Goal: Navigation & Orientation: Find specific page/section

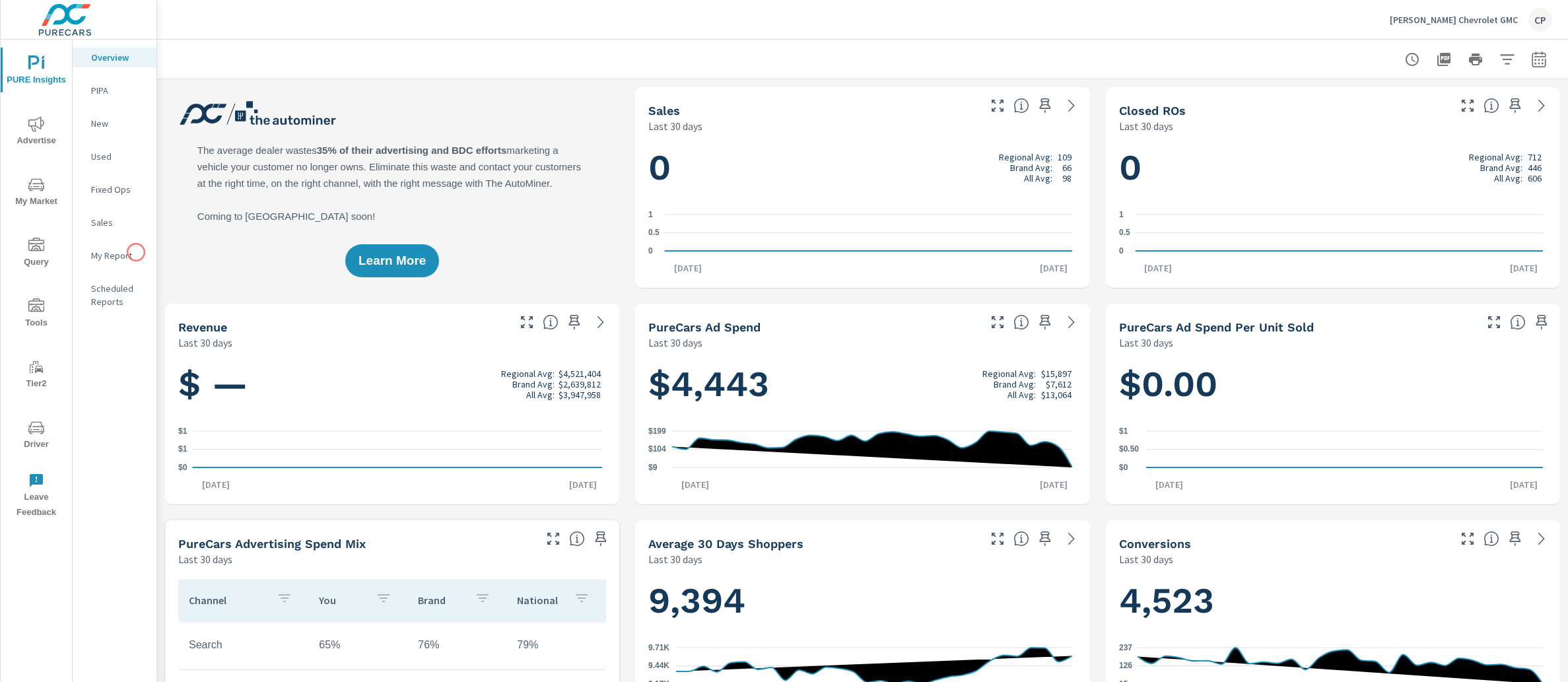
click at [136, 252] on p "My Report" at bounding box center [118, 256] width 55 height 13
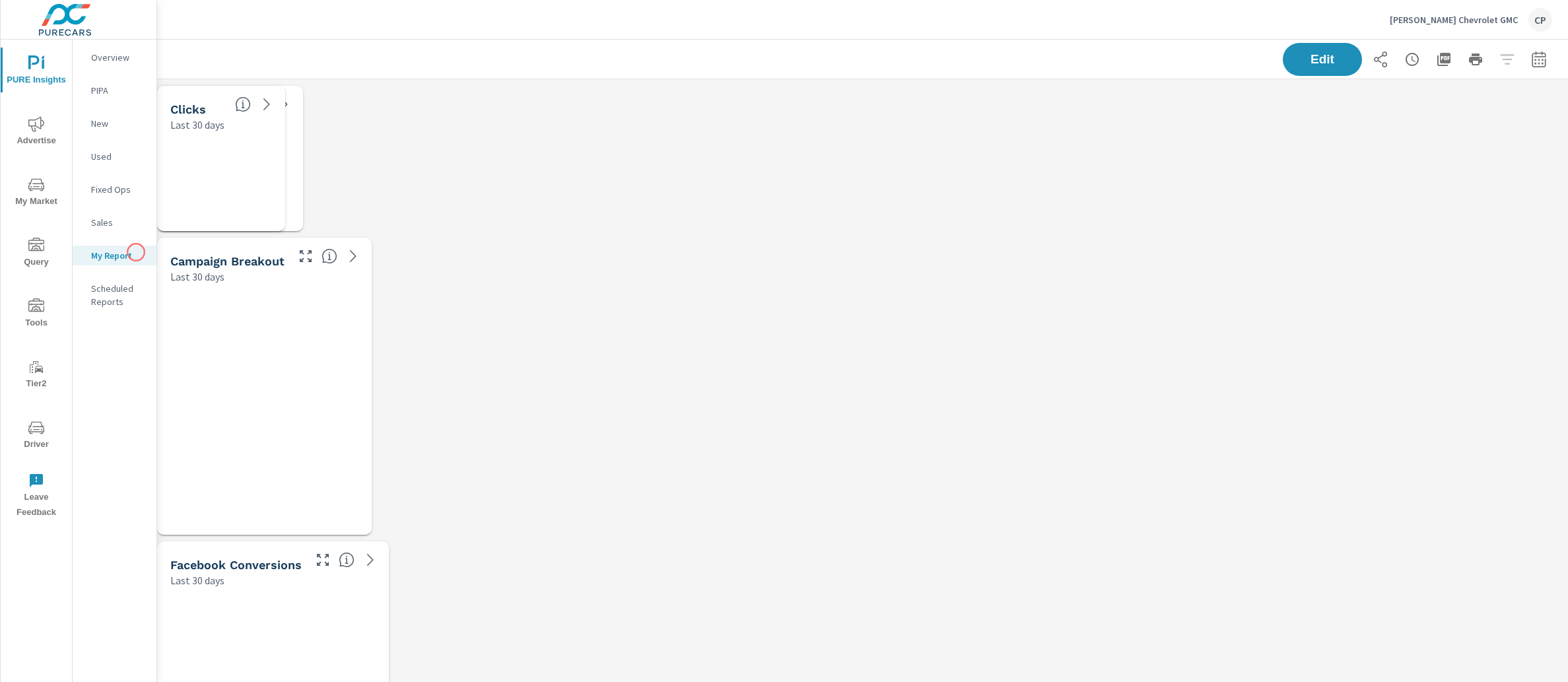
scroll to position [3677, 1424]
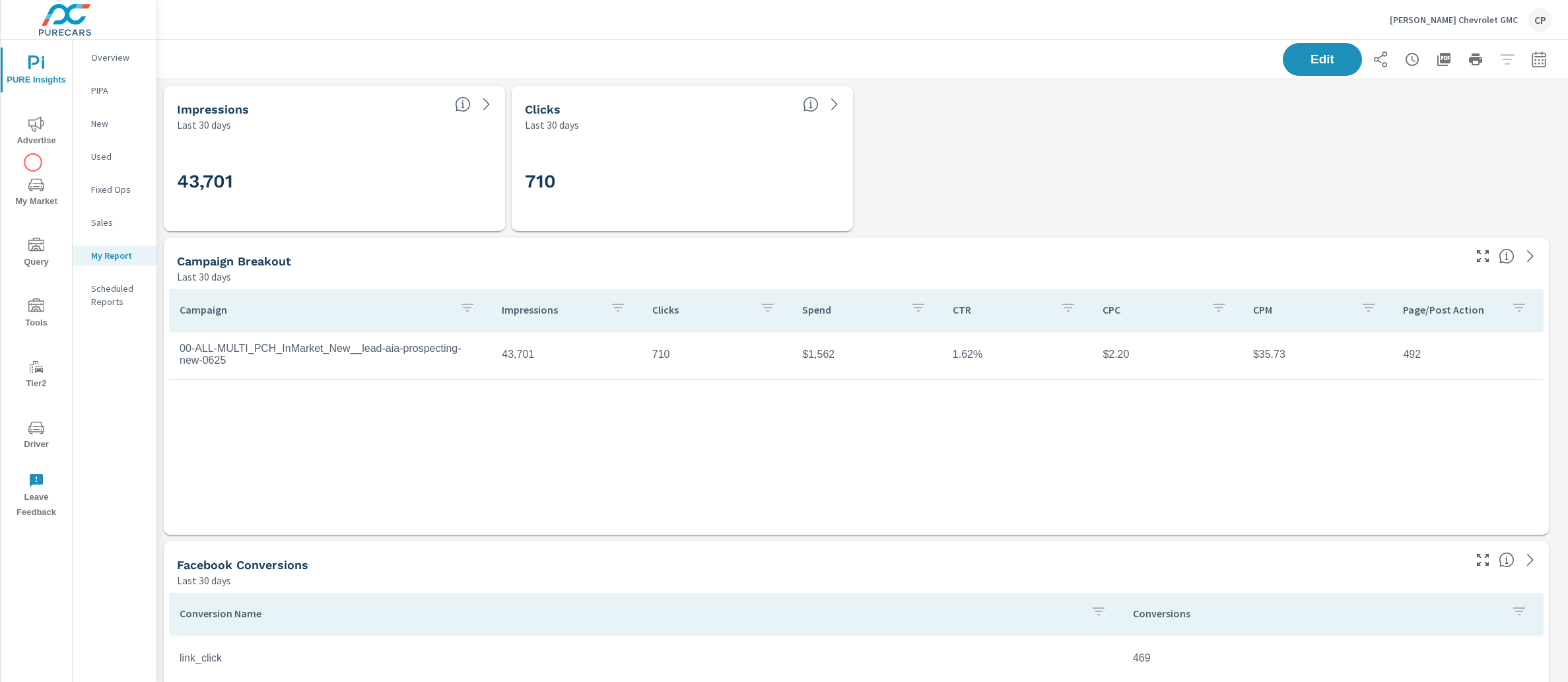
click at [33, 162] on div "PURE Insights Advertise My Market Query Tools Tier2 Driver Leave Feedback" at bounding box center [37, 282] width 72 height 486
click at [36, 165] on div "PURE Insights Advertise My Market Query Tools Tier2 Driver Leave Feedback" at bounding box center [37, 282] width 72 height 486
click at [49, 211] on button "My Market" at bounding box center [37, 192] width 72 height 45
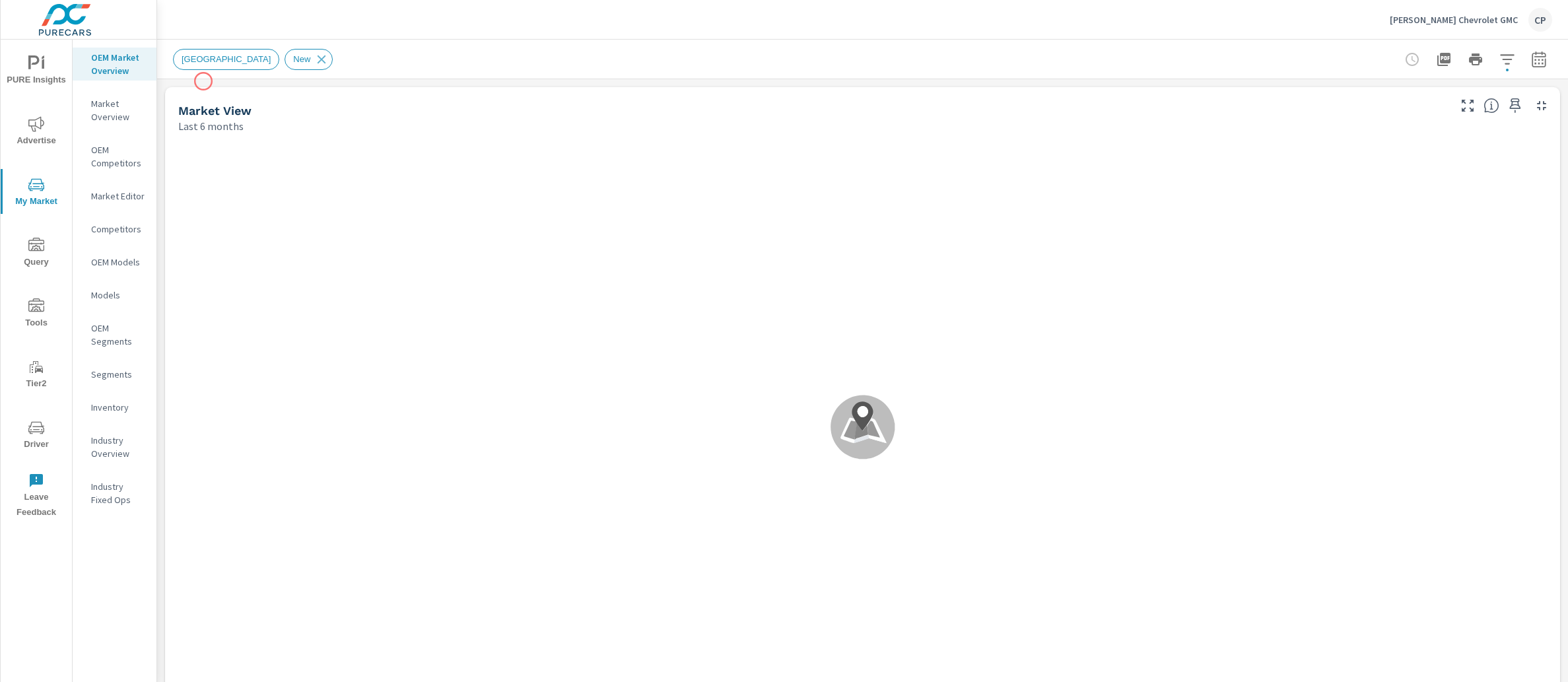
scroll to position [1, 0]
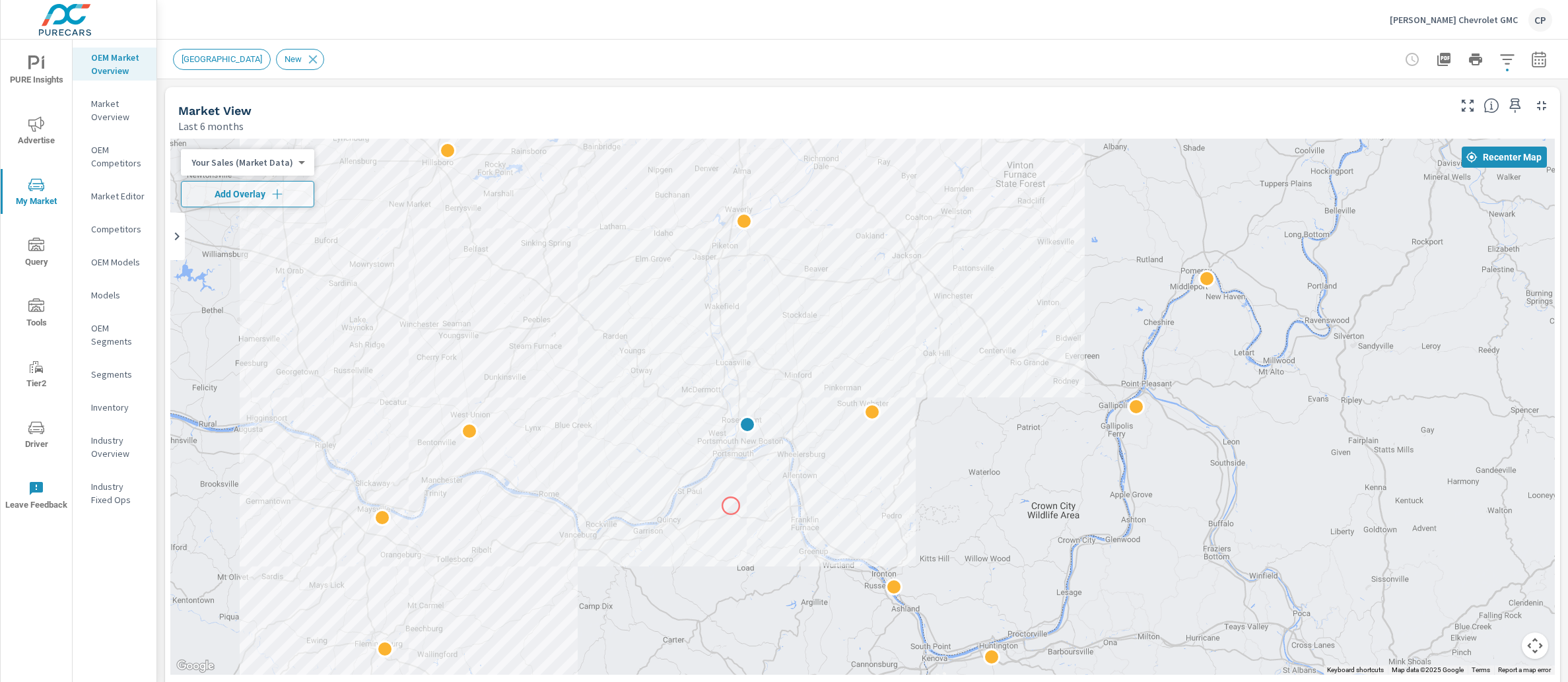
drag, startPoint x: 863, startPoint y: 496, endPoint x: 719, endPoint y: 507, distance: 144.4
click at [719, 507] on div "2 2" at bounding box center [863, 406] width 1385 height 536
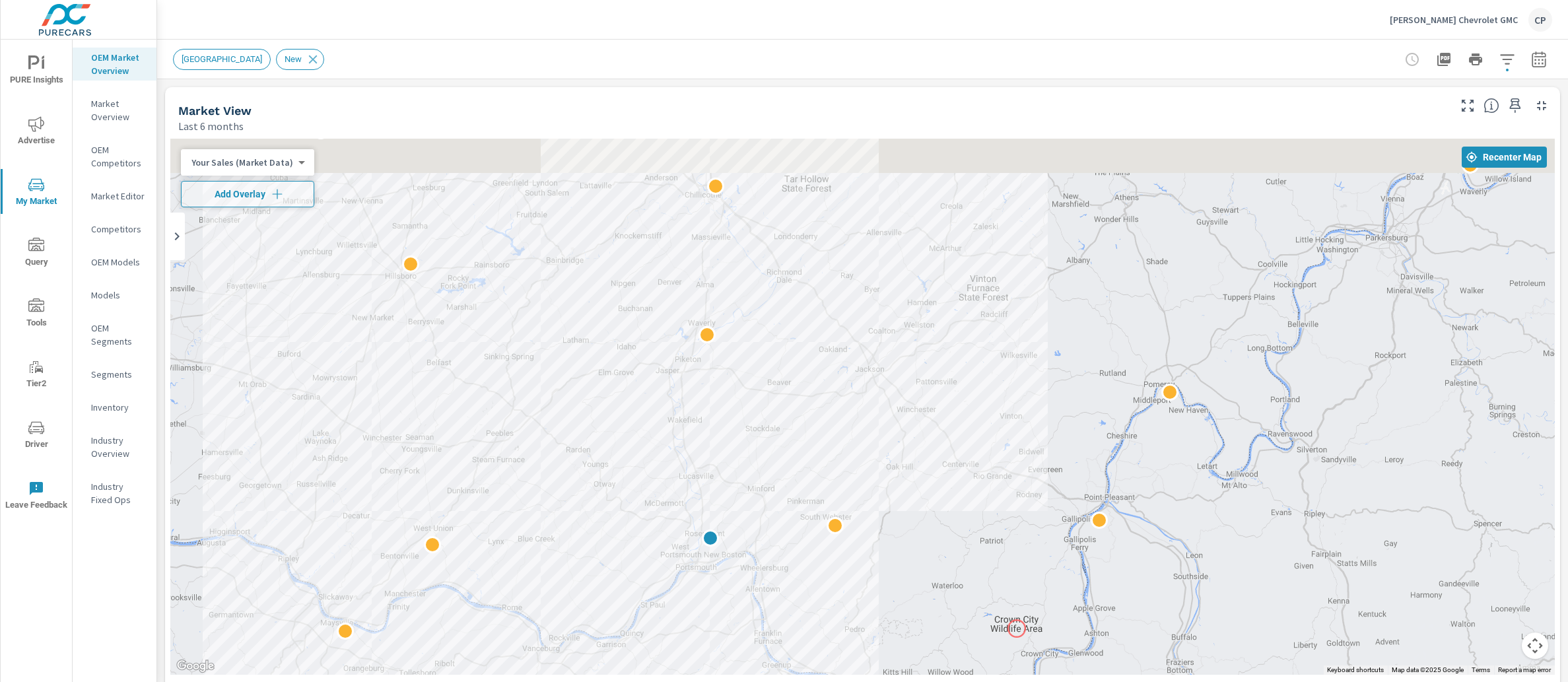
drag, startPoint x: 1042, startPoint y: 514, endPoint x: 1015, endPoint y: 625, distance: 114.2
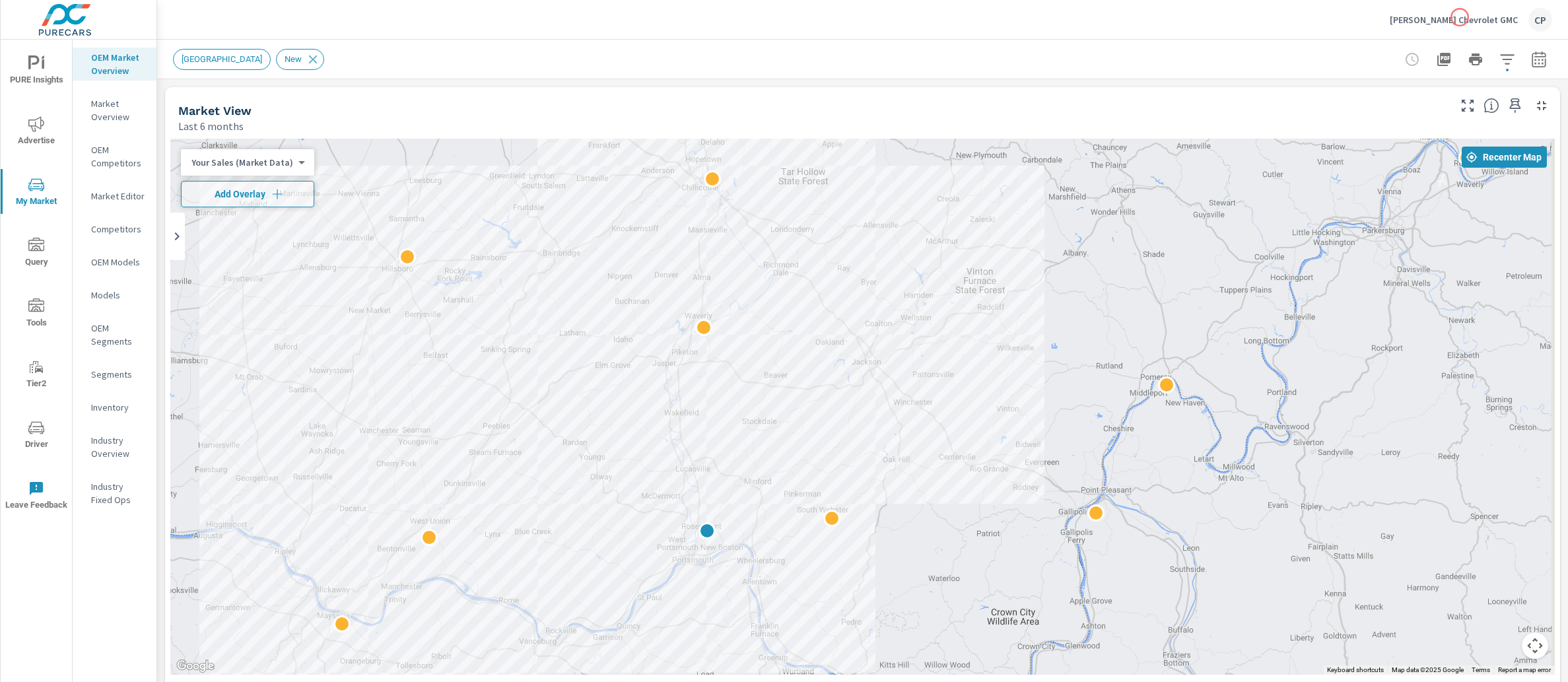
click at [1460, 17] on p "[PERSON_NAME] Chevrolet GMC" at bounding box center [1454, 20] width 128 height 12
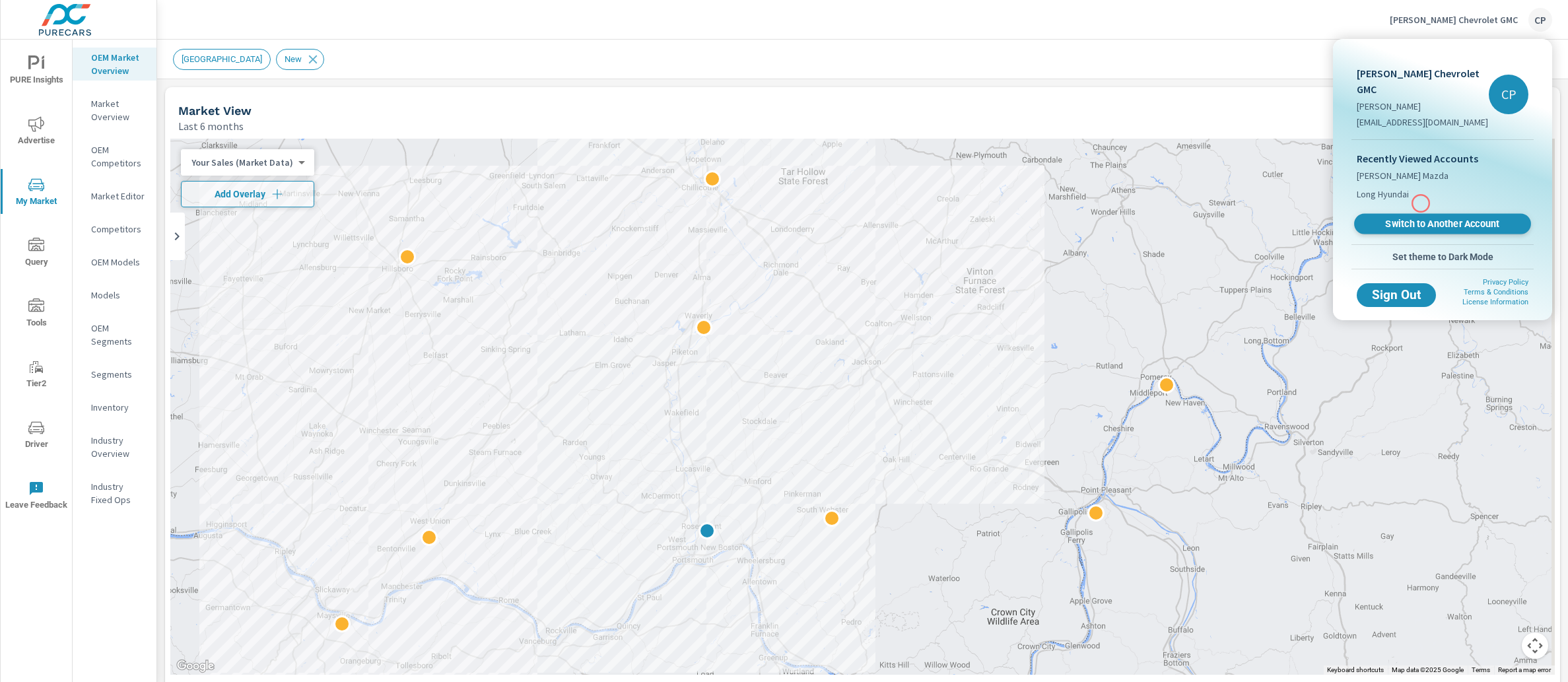
click at [1420, 218] on span "Switch to Another Account" at bounding box center [1442, 224] width 162 height 13
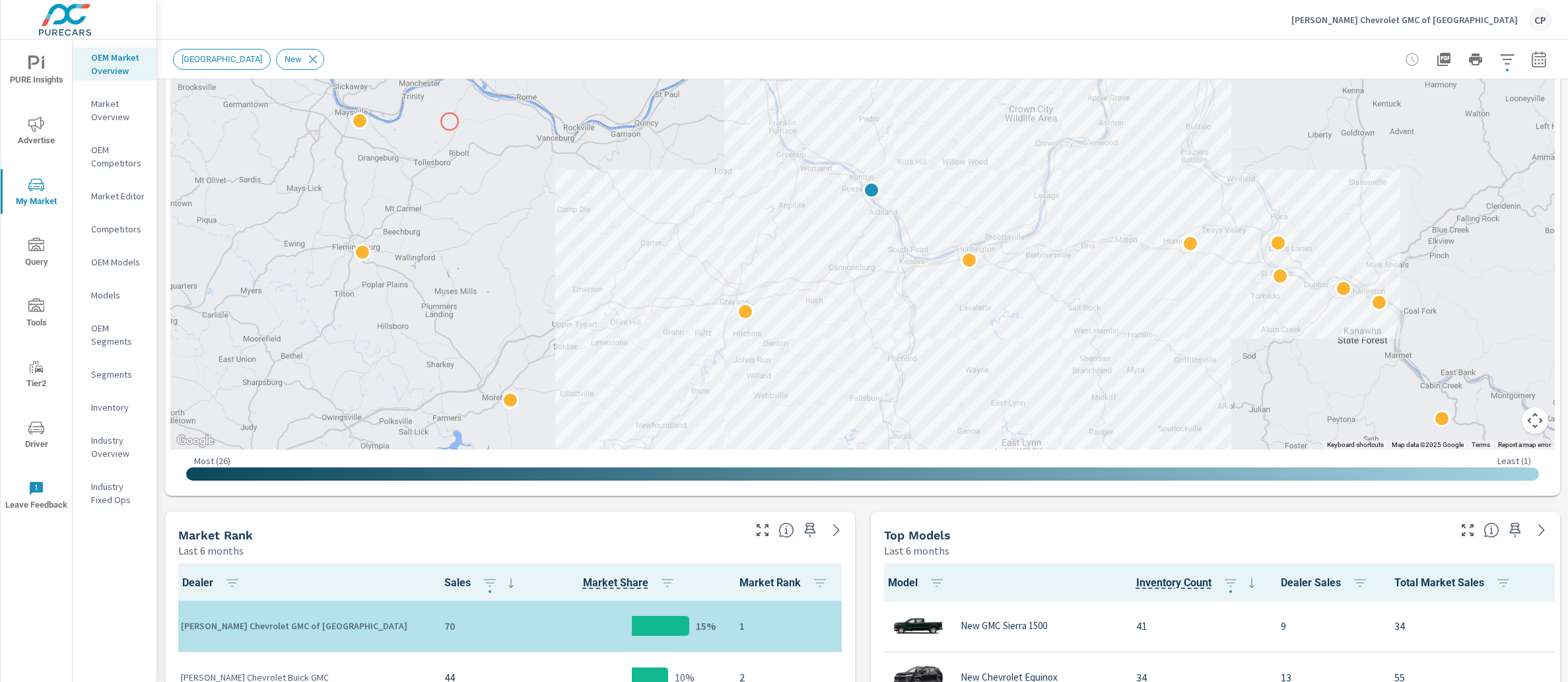
scroll to position [229, 0]
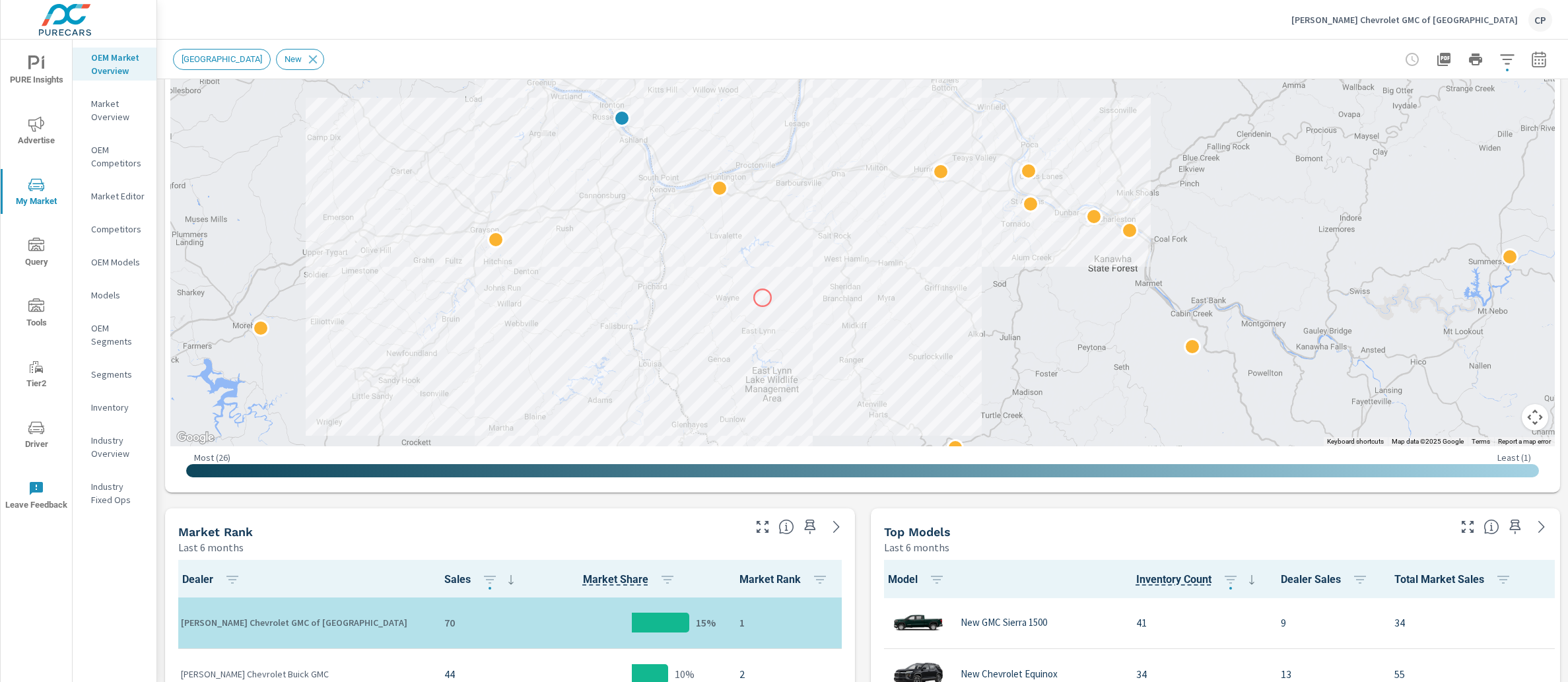
drag, startPoint x: 1019, startPoint y: 371, endPoint x: 762, endPoint y: 299, distance: 266.9
click at [762, 298] on div at bounding box center [1247, 466] width 1268 height 713
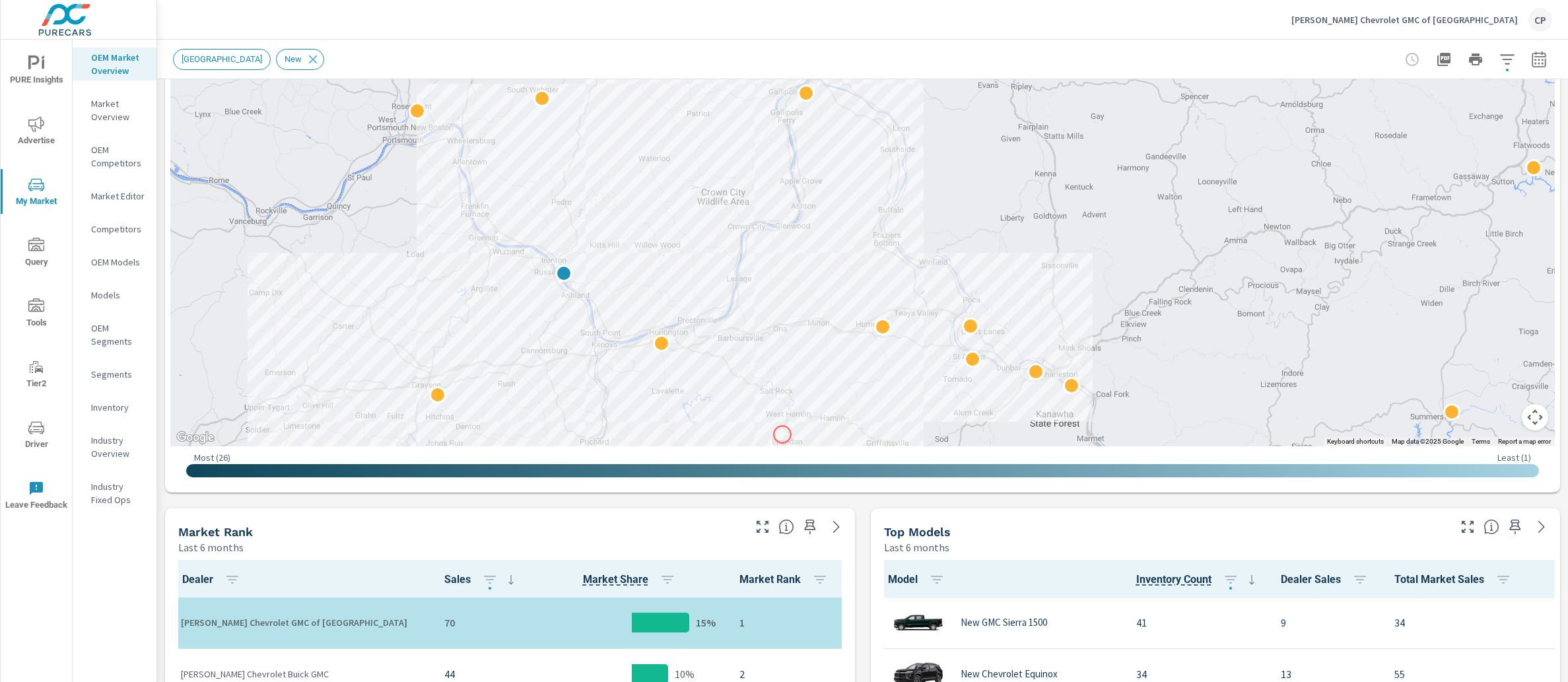
drag, startPoint x: 841, startPoint y: 281, endPoint x: 783, endPoint y: 435, distance: 164.6
click at [783, 435] on div at bounding box center [863, 178] width 1385 height 536
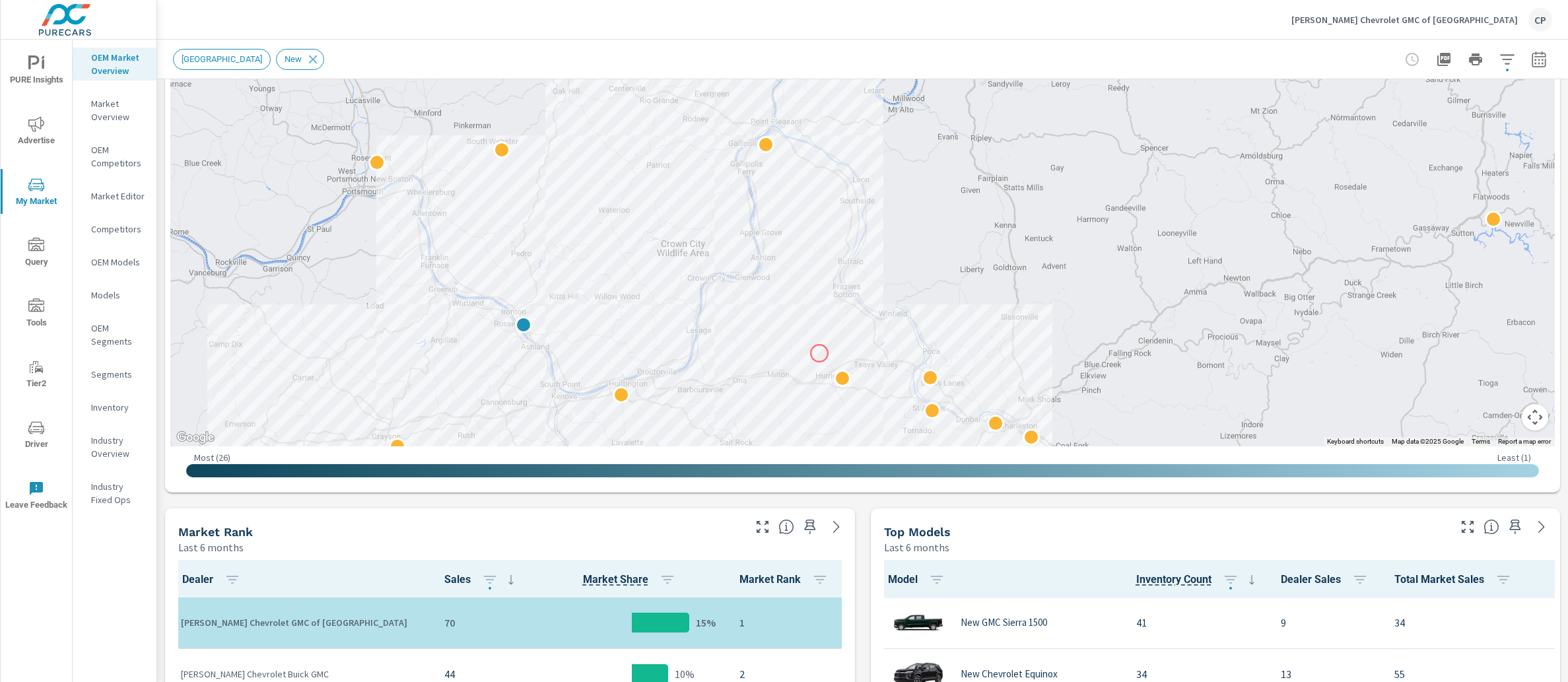
drag, startPoint x: 860, startPoint y: 300, endPoint x: 820, endPoint y: 353, distance: 66.4
click at [823, 353] on div at bounding box center [1456, 586] width 1268 height 713
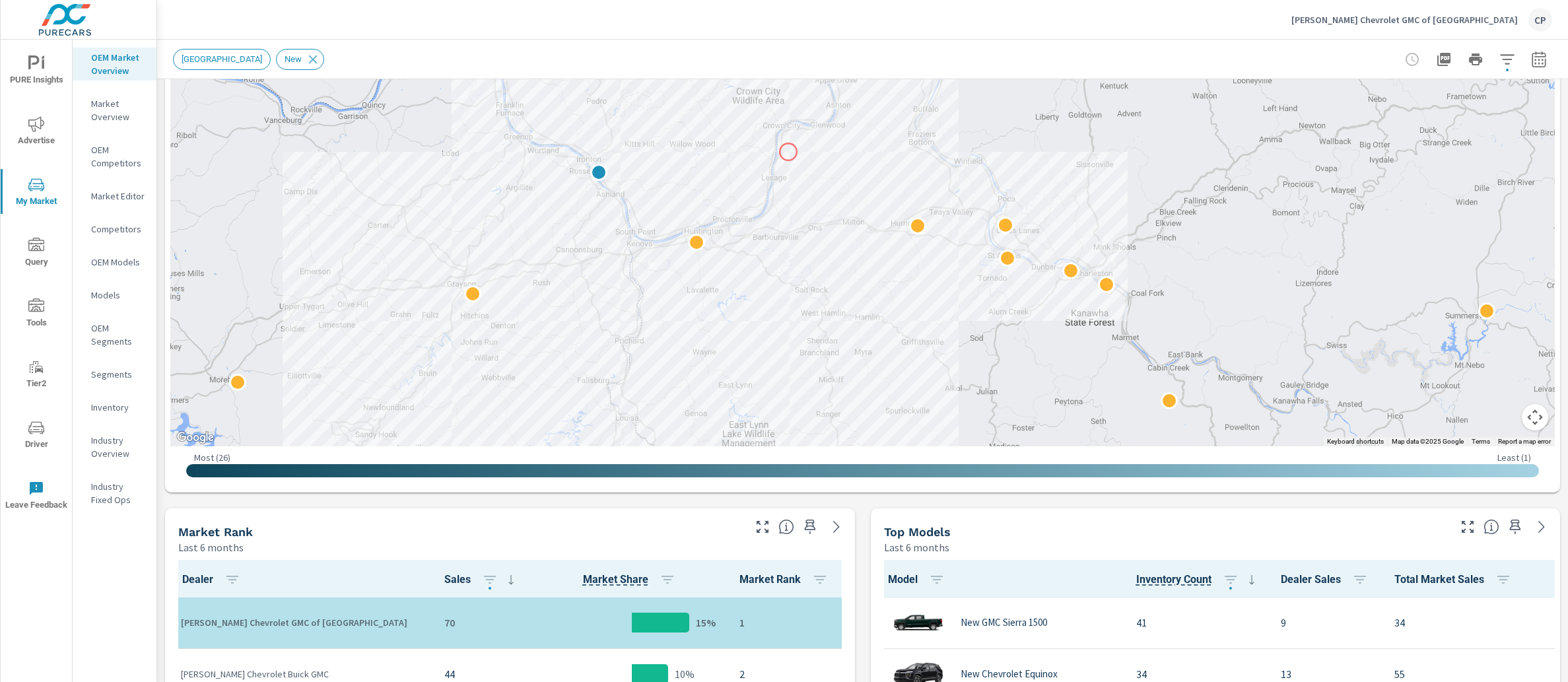
drag, startPoint x: 712, startPoint y: 304, endPoint x: 789, endPoint y: 153, distance: 169.5
click at [789, 153] on div at bounding box center [863, 178] width 1385 height 536
